Goal: Task Accomplishment & Management: Use online tool/utility

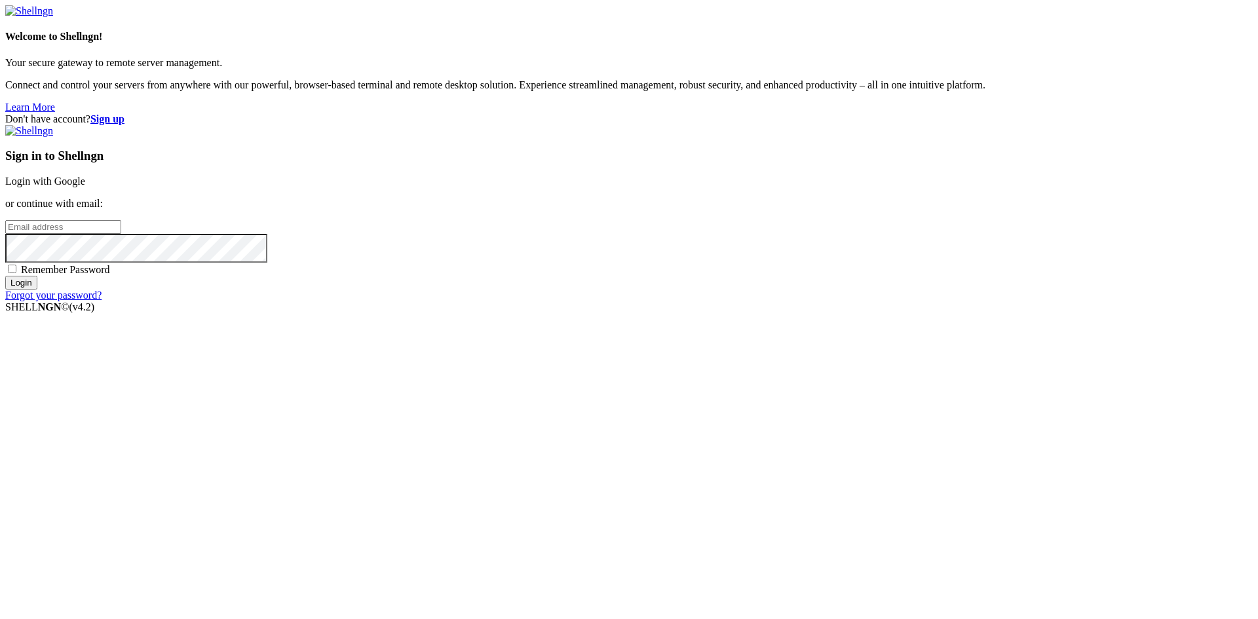
type input "[EMAIL_ADDRESS][DOMAIN_NAME]"
click at [110, 275] on span "Remember Password" at bounding box center [65, 269] width 89 height 11
click at [16, 273] on input "Remember Password" at bounding box center [12, 269] width 9 height 9
checkbox input "true"
click at [766, 301] on div "Sign in to Shellngn Login with Google or continue with email: [EMAIL_ADDRESS][D…" at bounding box center [628, 213] width 1247 height 176
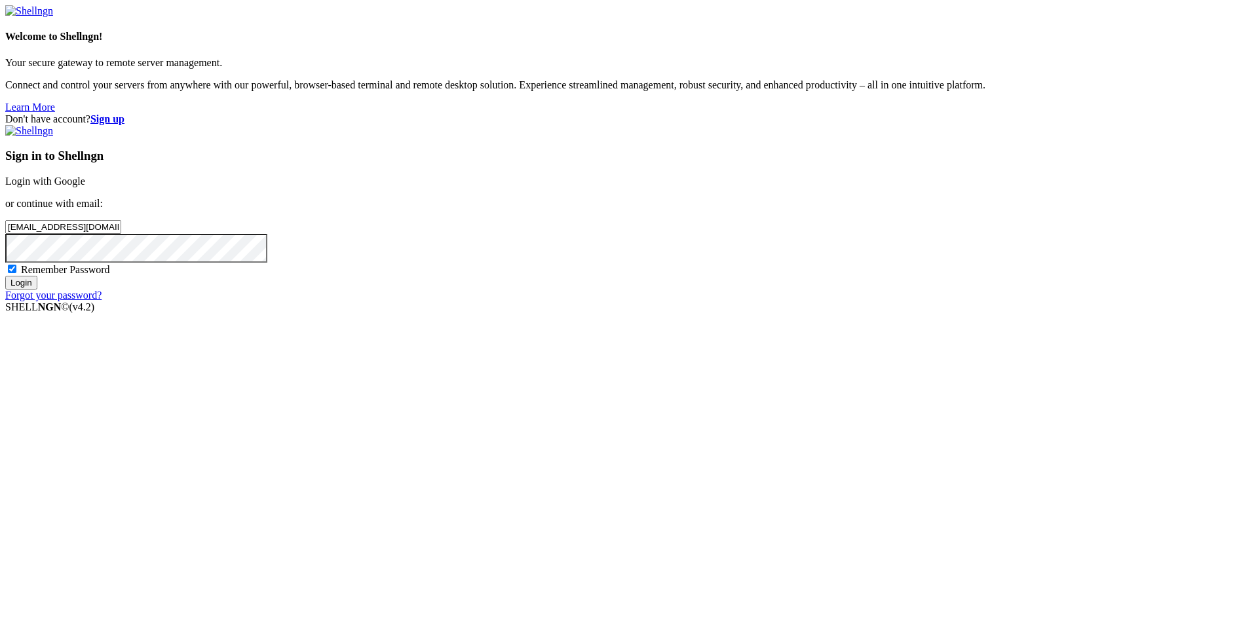
click at [37, 290] on input "Login" at bounding box center [21, 283] width 32 height 14
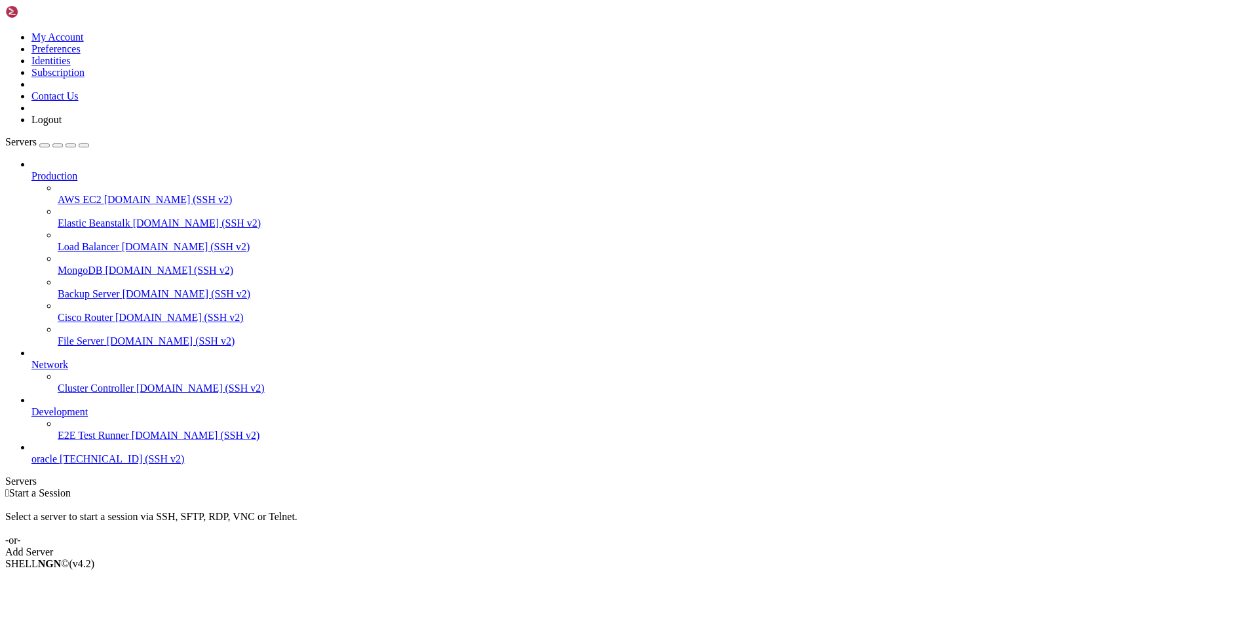
click at [60, 464] on span "[TECHNICAL_ID] (SSH v2)" at bounding box center [122, 458] width 124 height 11
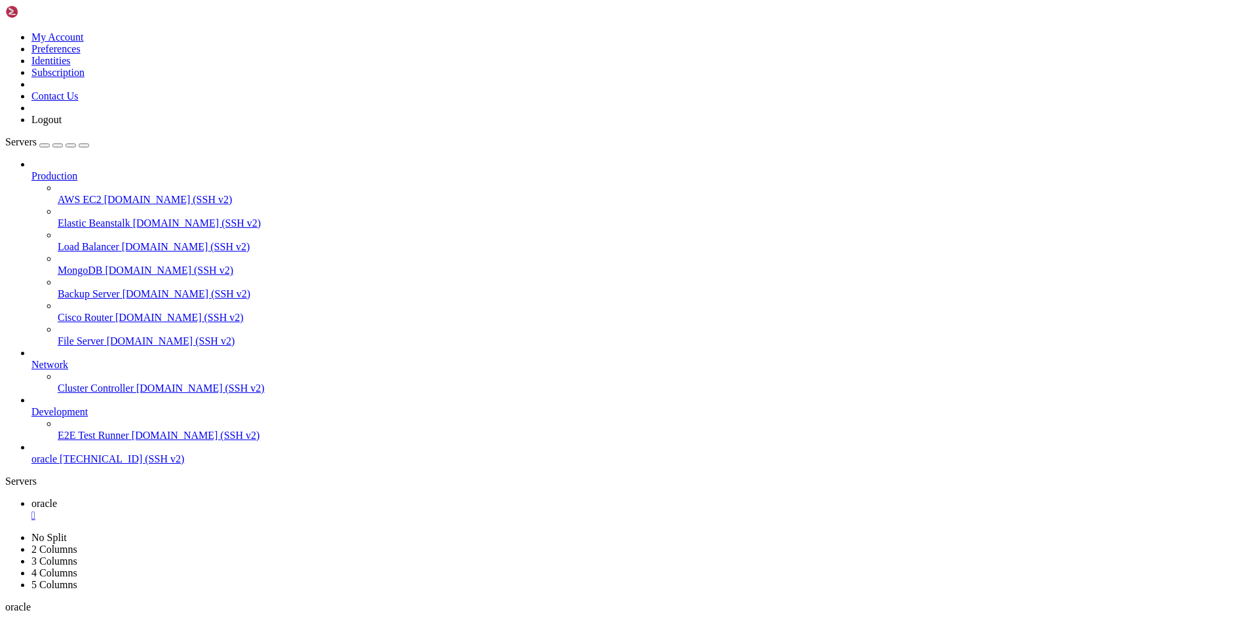
scroll to position [100, 0]
type input "/home/ubuntu/nodejs"
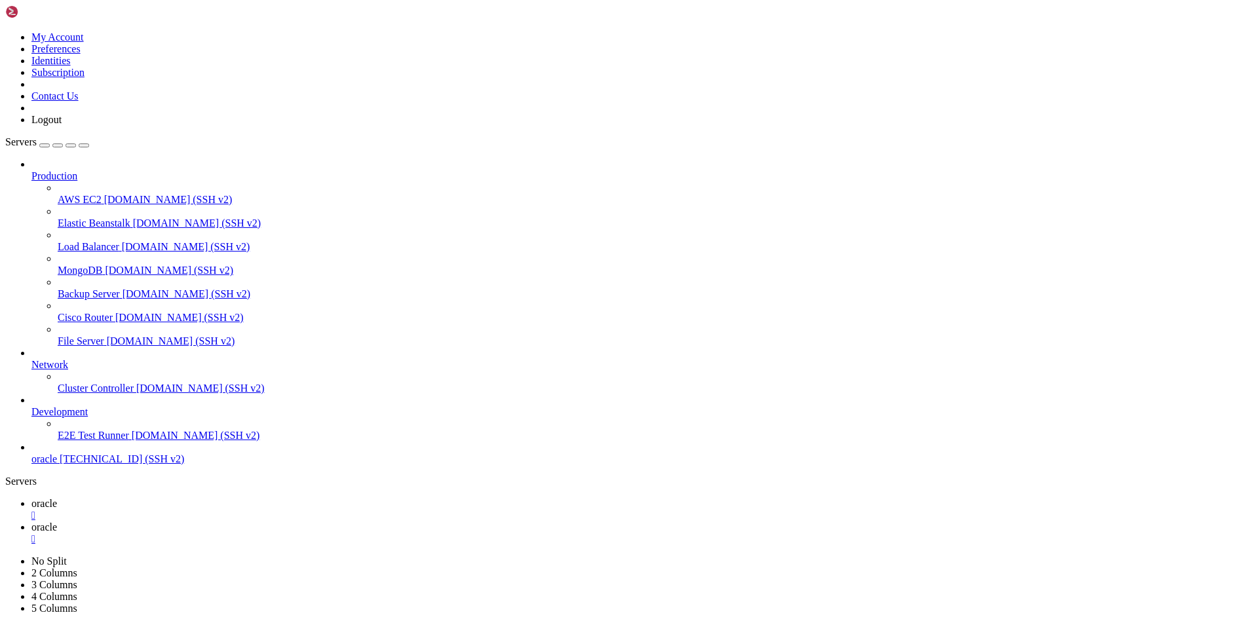
scroll to position [0, 0]
click at [57, 498] on span "oracle" at bounding box center [44, 503] width 26 height 11
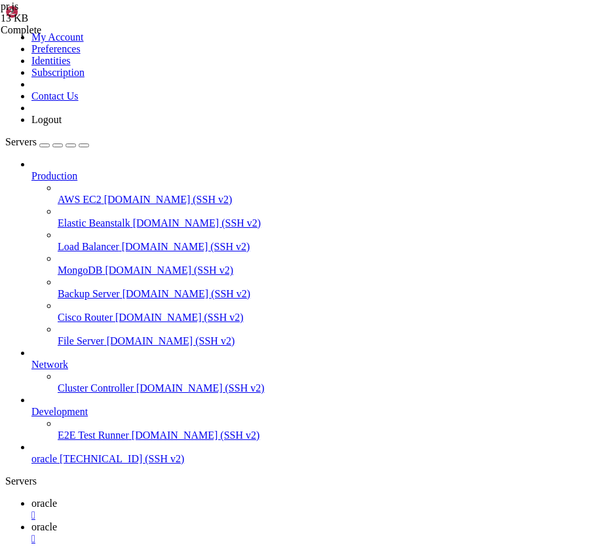
scroll to position [1615, 0]
drag, startPoint x: 26, startPoint y: 1120, endPoint x: 326, endPoint y: 1151, distance: 300.9
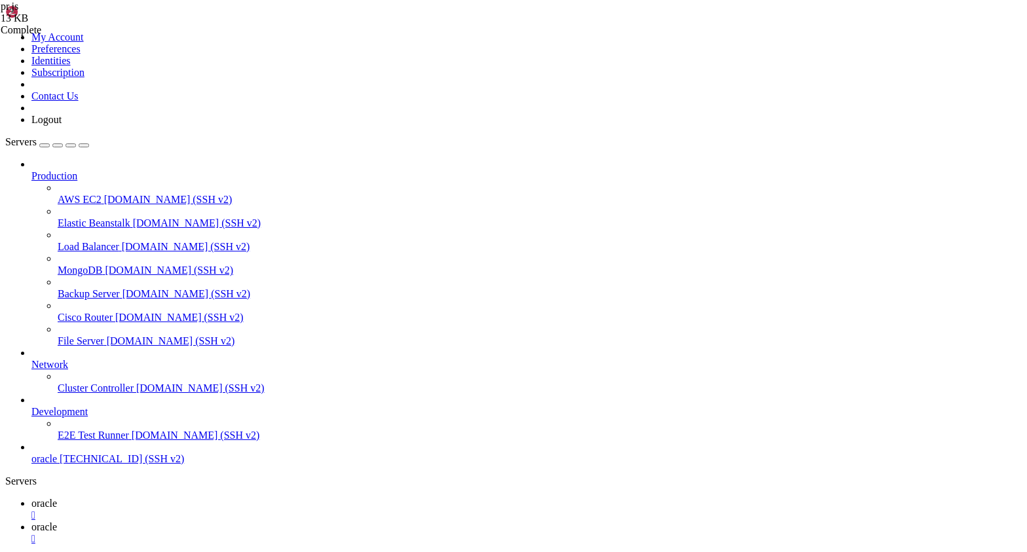
scroll to position [7840, 0]
drag, startPoint x: 475, startPoint y: 1197, endPoint x: 141, endPoint y: 1174, distance: 334.9
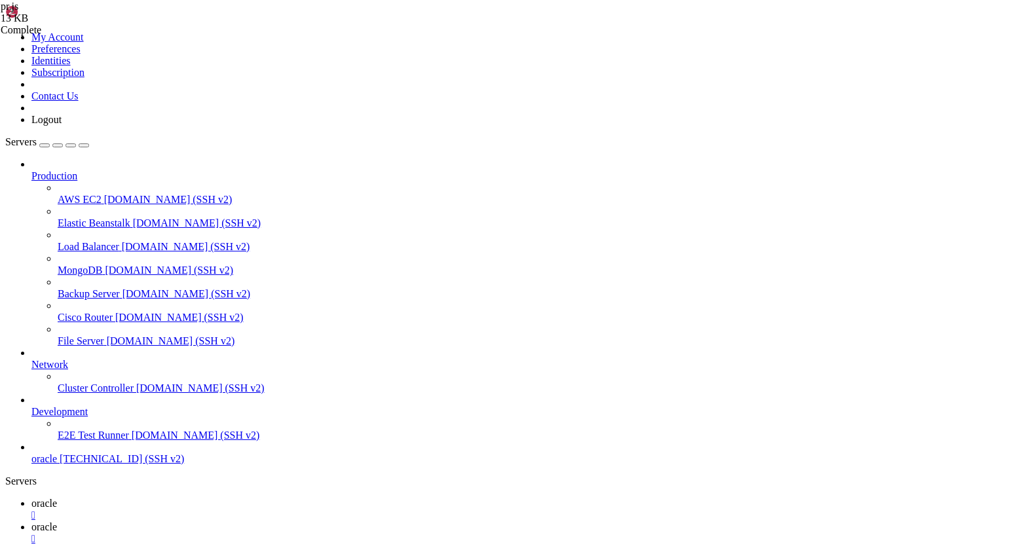
scroll to position [7973, 0]
drag, startPoint x: 475, startPoint y: 1196, endPoint x: 125, endPoint y: 1030, distance: 387.1
drag, startPoint x: 480, startPoint y: 1113, endPoint x: 90, endPoint y: 786, distance: 508.7
